Goal: Task Accomplishment & Management: Use online tool/utility

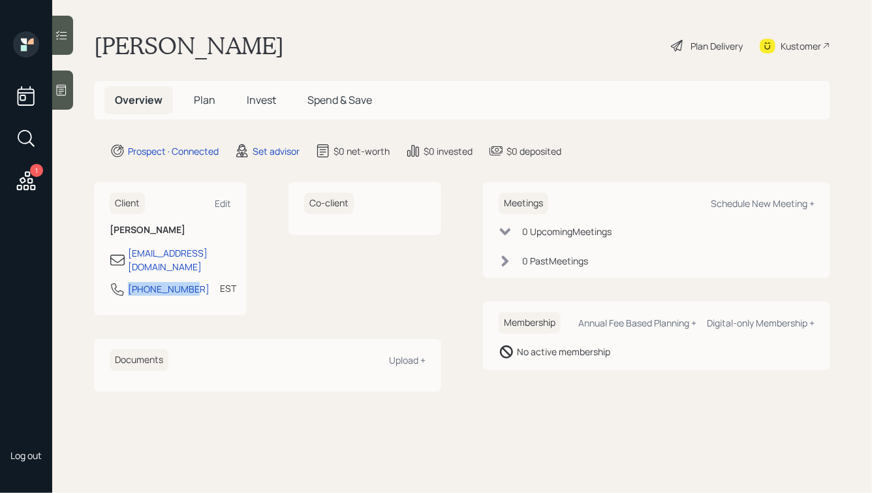
drag, startPoint x: 192, startPoint y: 278, endPoint x: 112, endPoint y: 278, distance: 79.6
click at [112, 281] on div "845-494-5936 EST Currently 4:48 PM" at bounding box center [170, 292] width 121 height 23
copy div "845-494-5936"
click at [758, 204] on div "Schedule New Meeting +" at bounding box center [763, 203] width 104 height 12
select select "round-robin"
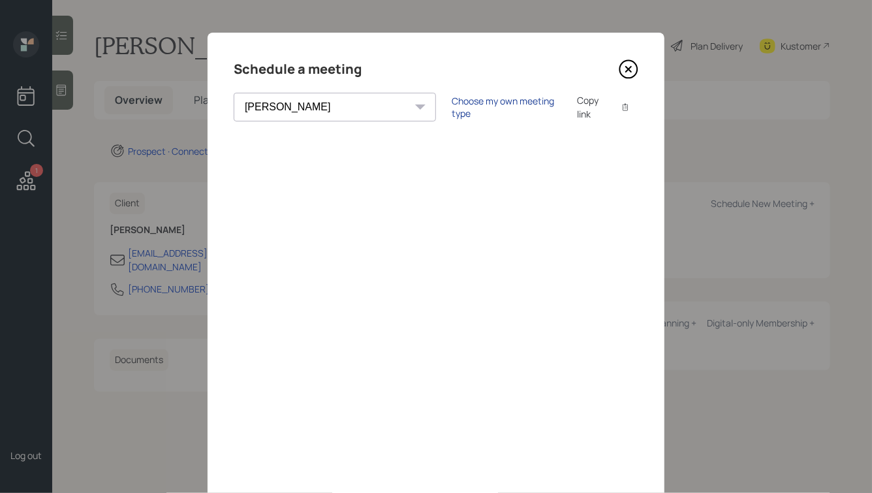
click at [452, 105] on div "Choose my own meeting type" at bounding box center [507, 107] width 110 height 25
